Goal: Find specific page/section: Find specific page/section

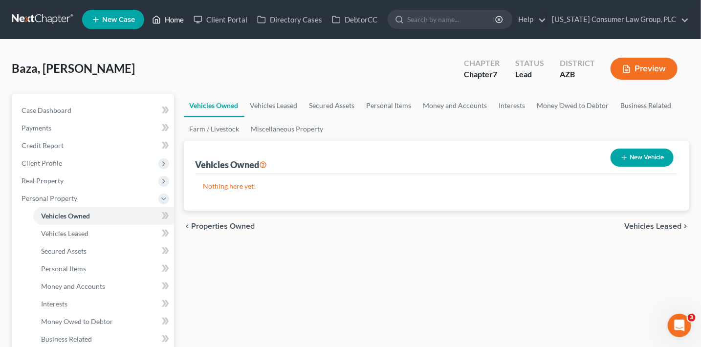
click at [170, 21] on link "Home" at bounding box center [168, 20] width 42 height 18
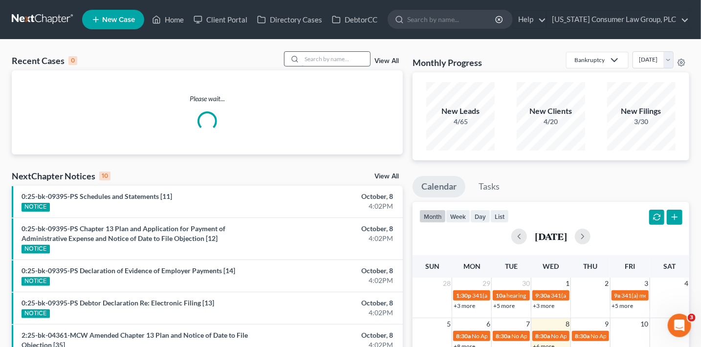
click at [322, 64] on input "search" at bounding box center [335, 59] width 68 height 14
type input "bold"
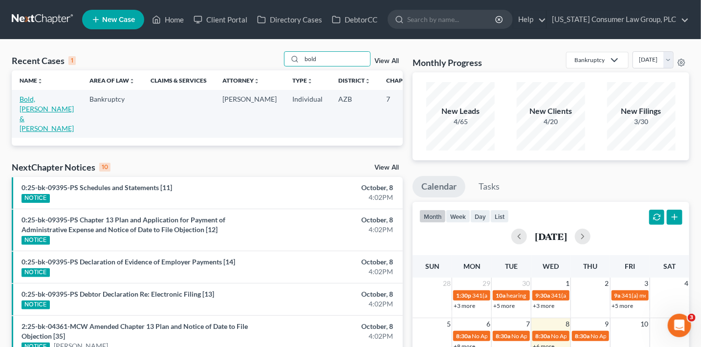
click at [40, 106] on link "Bold, [PERSON_NAME] & [PERSON_NAME]" at bounding box center [47, 114] width 54 height 38
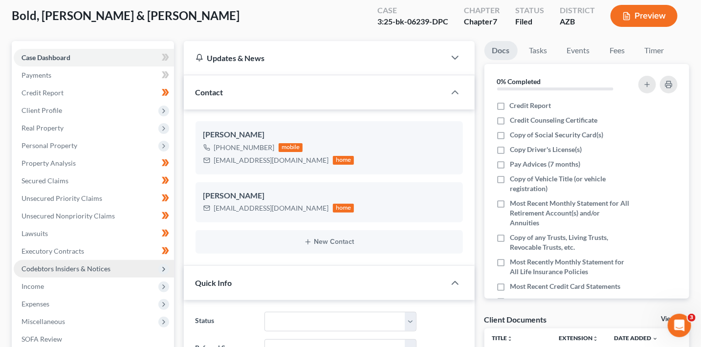
scroll to position [61, 0]
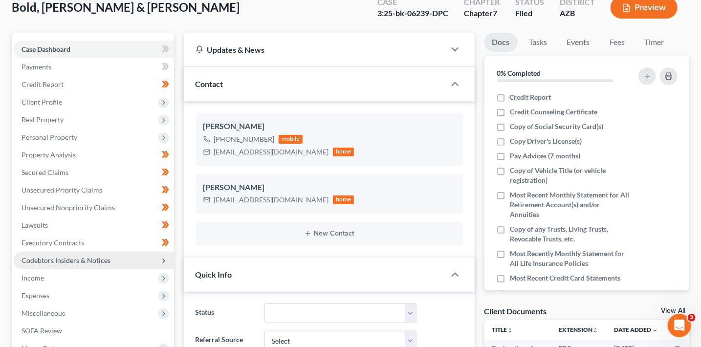
click at [63, 254] on span "Codebtors Insiders & Notices" at bounding box center [94, 261] width 160 height 18
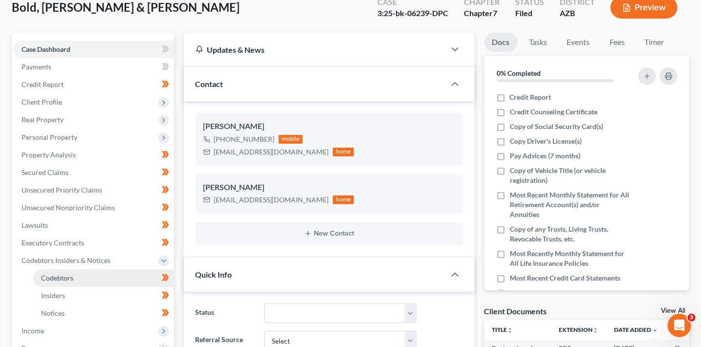
click at [97, 284] on link "Codebtors" at bounding box center [103, 278] width 141 height 18
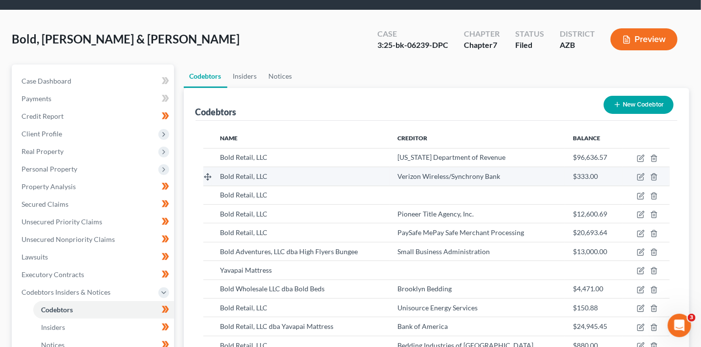
scroll to position [31, 0]
